Goal: Use online tool/utility: Utilize a website feature to perform a specific function

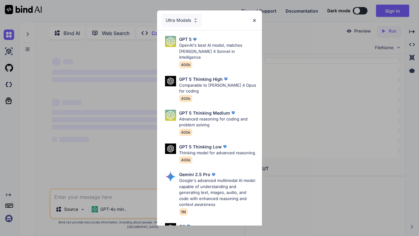
click at [251, 16] on div "Ultra Models" at bounding box center [209, 20] width 105 height 20
click at [181, 20] on div "Ultra Models" at bounding box center [182, 21] width 40 height 14
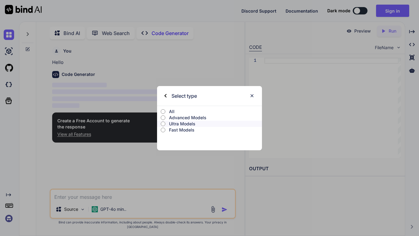
scroll to position [2, 0]
click at [165, 114] on label "All" at bounding box center [209, 111] width 105 height 6
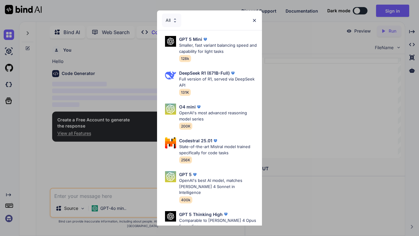
click at [174, 25] on div "All" at bounding box center [171, 21] width 19 height 14
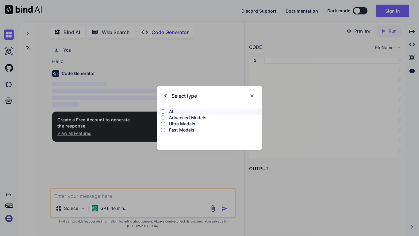
click at [200, 119] on p "Advanced Models" at bounding box center [215, 118] width 93 height 6
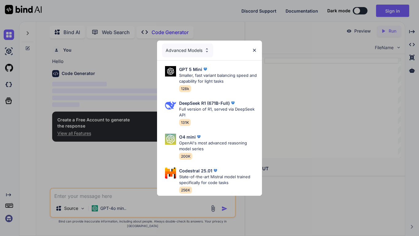
click at [186, 52] on div "Advanced Models" at bounding box center [187, 51] width 51 height 14
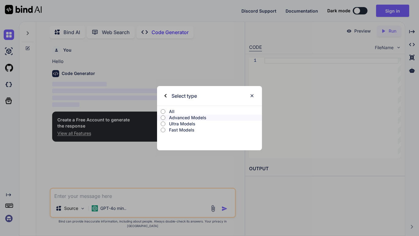
click at [187, 126] on p "Ultra Models" at bounding box center [215, 124] width 93 height 6
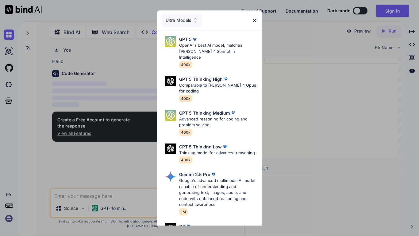
click at [185, 11] on div "Ultra Models" at bounding box center [209, 20] width 105 height 20
click at [184, 16] on div "Ultra Models" at bounding box center [182, 21] width 40 height 14
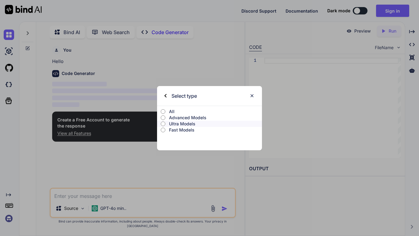
click at [180, 129] on p "Fast Models" at bounding box center [215, 130] width 93 height 6
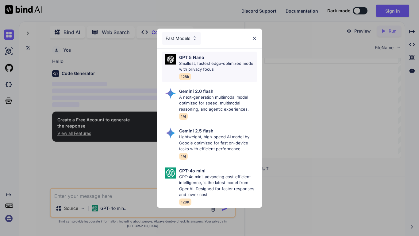
click at [216, 59] on div "GPT 5 Nano" at bounding box center [218, 57] width 78 height 6
type textarea "x"
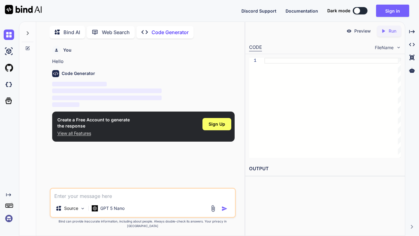
click at [98, 184] on textarea at bounding box center [143, 193] width 184 height 11
paste textarea "in one html block take this <!DOCTYPE html> <html lang="en"> <head> <meta chars…"
type textarea "in one html block take this <!DOCTYPE html> <html lang="en"> <head> <meta chars…"
type textarea "x"
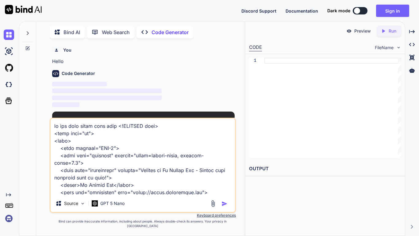
scroll to position [2491, 0]
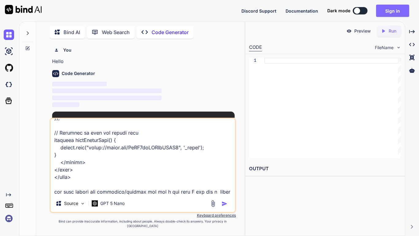
type textarea "in one html block take this <!DOCTYPE html> <html lang="en"> <head> <meta chars…"
click at [396, 9] on button "Sign in" at bounding box center [392, 11] width 33 height 12
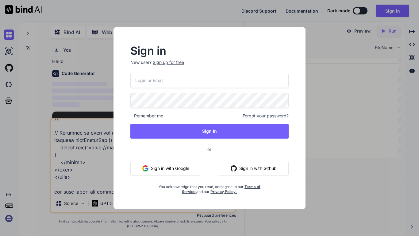
click at [169, 82] on input "email" at bounding box center [209, 80] width 158 height 15
type input "logop711@gmail.com"
click at [193, 93] on div at bounding box center [209, 100] width 158 height 15
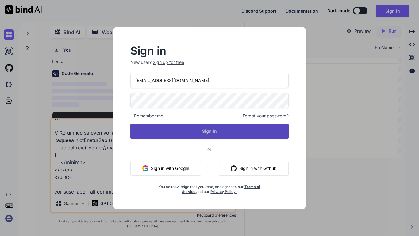
click at [218, 131] on button "Sign In" at bounding box center [209, 131] width 158 height 15
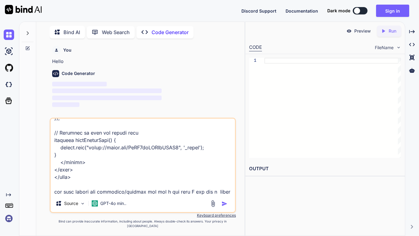
type textarea "x"
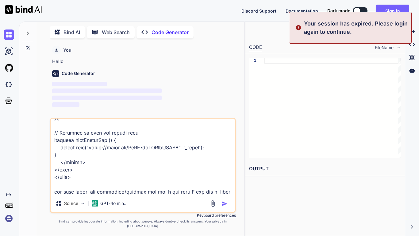
click at [94, 184] on textarea at bounding box center [143, 156] width 184 height 76
click at [93, 184] on textarea at bounding box center [143, 156] width 184 height 76
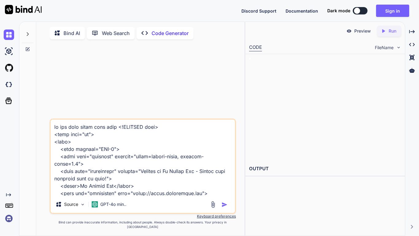
click at [354, 10] on button at bounding box center [360, 10] width 15 height 7
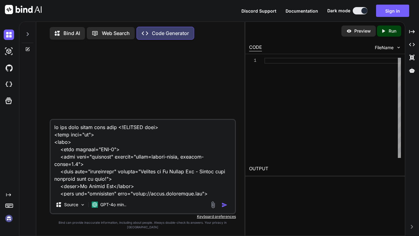
click at [225, 208] on img "button" at bounding box center [225, 205] width 6 height 6
type textarea "x"
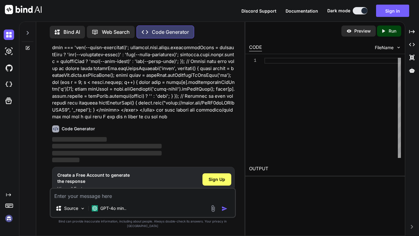
scroll to position [678, 0]
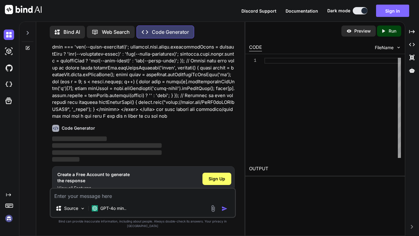
click at [396, 13] on button "Sign in" at bounding box center [392, 11] width 33 height 12
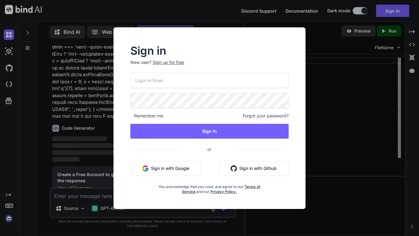
click at [148, 82] on input "email" at bounding box center [209, 80] width 158 height 15
type input "logop711@gmail.com"
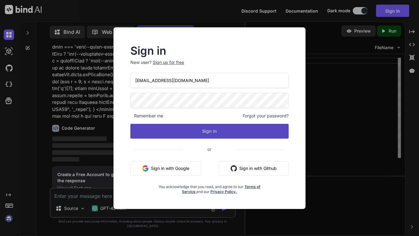
click at [197, 130] on button "Sign In" at bounding box center [209, 131] width 158 height 15
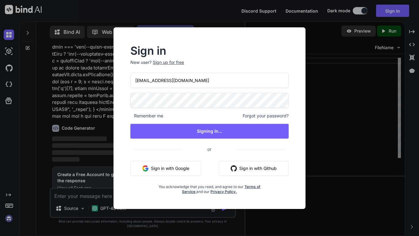
click at [76, 125] on div "Sign in New user? Sign up for free logop711@gmail.com Remember me Forgot your p…" at bounding box center [209, 118] width 419 height 236
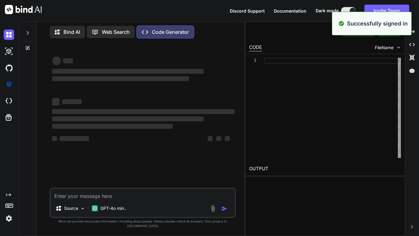
scroll to position [0, 0]
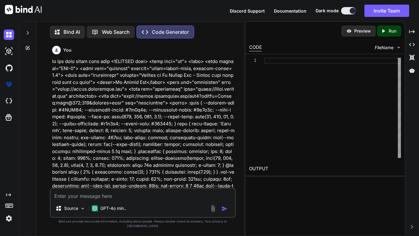
type textarea "x"
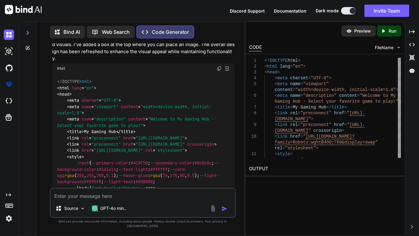
scroll to position [779, 0]
click at [219, 66] on img at bounding box center [219, 68] width 5 height 5
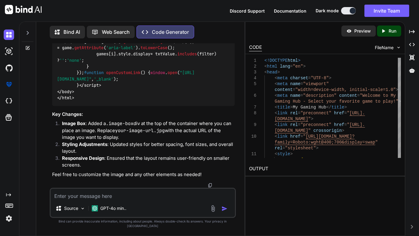
scroll to position [2873, 0]
click at [128, 200] on textarea at bounding box center [143, 193] width 184 height 11
type textarea "it doesn't work"
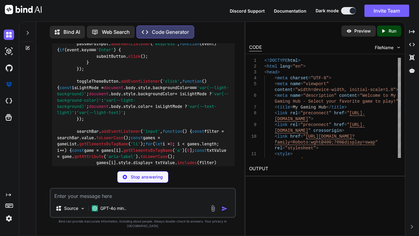
scroll to position [3022, 0]
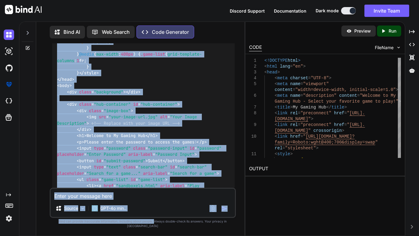
scroll to position [1308, 0]
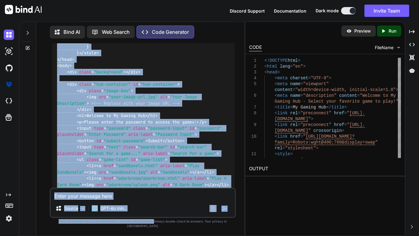
drag, startPoint x: 111, startPoint y: 61, endPoint x: 35, endPoint y: 77, distance: 77.2
click at [35, 77] on div "Bind AI Web Search Created with Pixso. Code Generator You Code Generator Certai…" at bounding box center [131, 128] width 225 height 215
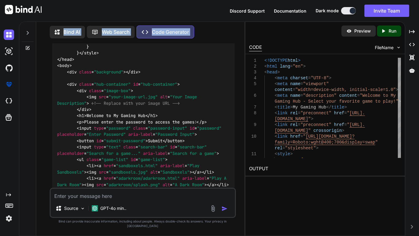
click at [45, 83] on div "You Code Generator Certainly! Below is a revised version of your HTML code with…" at bounding box center [143, 139] width 204 height 192
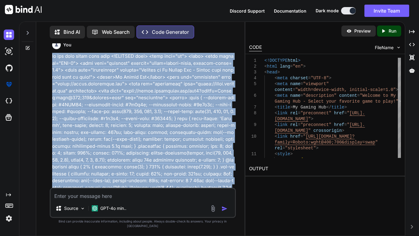
scroll to position [0, 0]
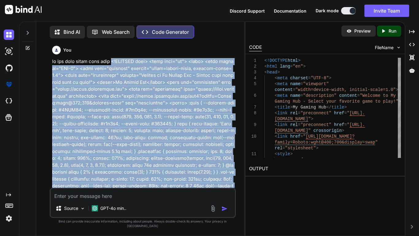
drag, startPoint x: 174, startPoint y: 163, endPoint x: 110, endPoint y: 60, distance: 121.2
copy p "<!DOCTYPE html> <html lang="en"> <head> <meta charset="UTF-8"> <meta name="view…"
click at [28, 30] on icon at bounding box center [27, 32] width 5 height 5
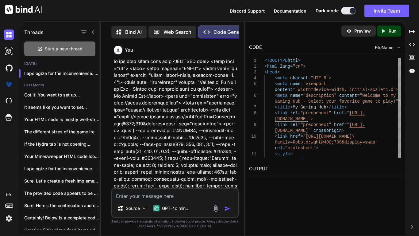
click at [44, 46] on div "Start a new thread" at bounding box center [59, 48] width 71 height 15
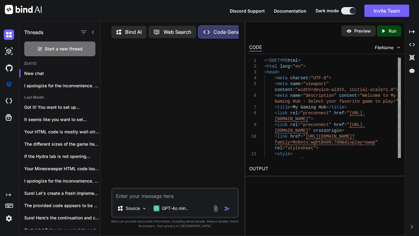
click at [144, 189] on textarea at bounding box center [175, 193] width 126 height 11
paste textarea "<!DOCTYPE html> <html lang="en"> <head> <meta charset="UTF-8"> <meta name="view…"
type textarea "make it so I can add a image to the top of the site <!DOCTYPE html> <html lang=…"
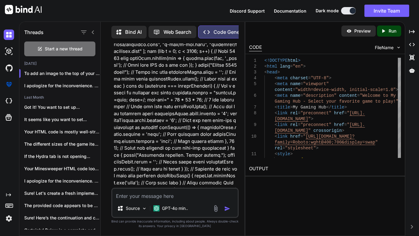
scroll to position [825, 0]
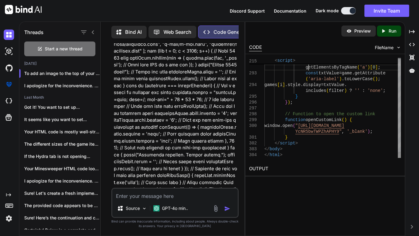
type textarea "<!DOCTYPE html> <html lang="en"> <head> <meta charset="UTF-8"> <meta name="view…"
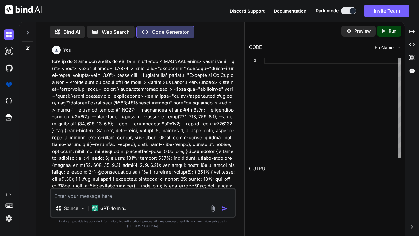
type textarea "x"
